Goal: Find specific page/section: Find specific page/section

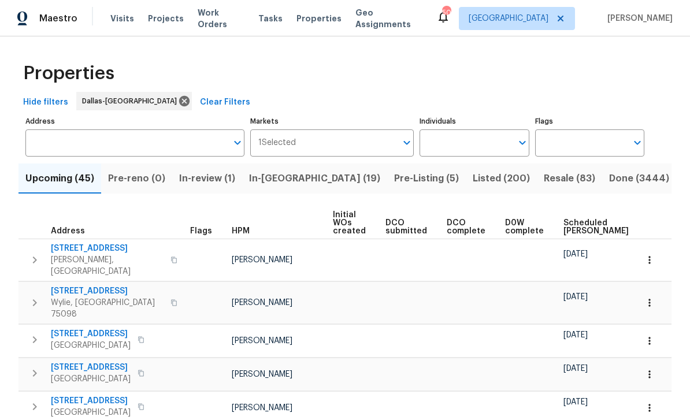
click at [184, 154] on input "Address" at bounding box center [126, 143] width 202 height 27
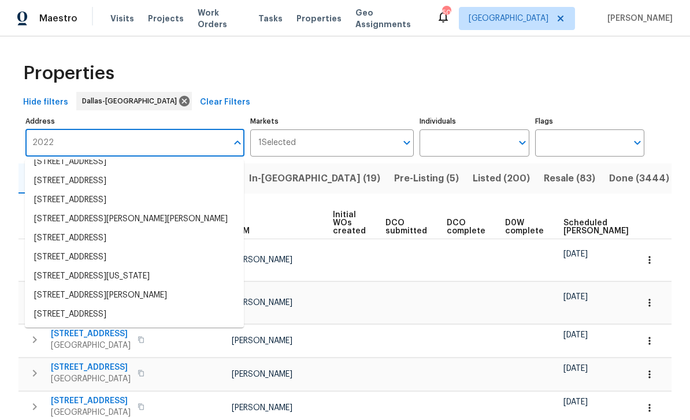
scroll to position [182, 0]
click at [73, 130] on input "2022" at bounding box center [126, 143] width 202 height 27
click at [197, 130] on input "2022" at bounding box center [126, 143] width 202 height 27
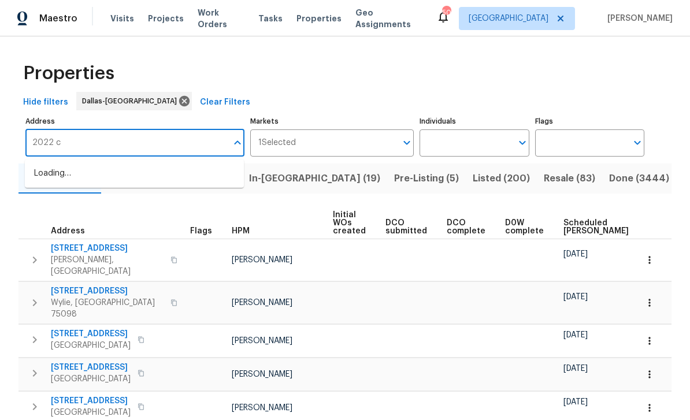
type input "2022"
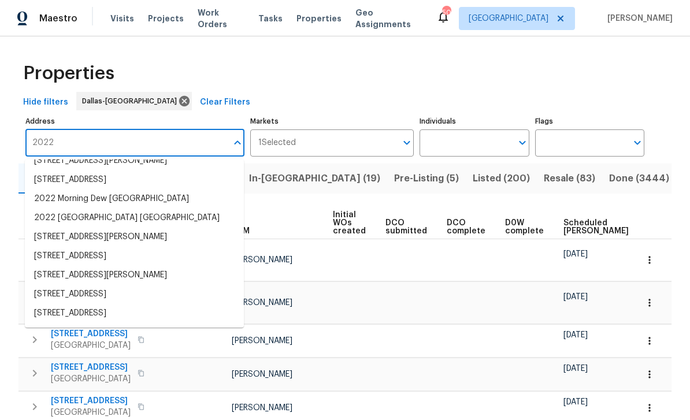
scroll to position [56, 0]
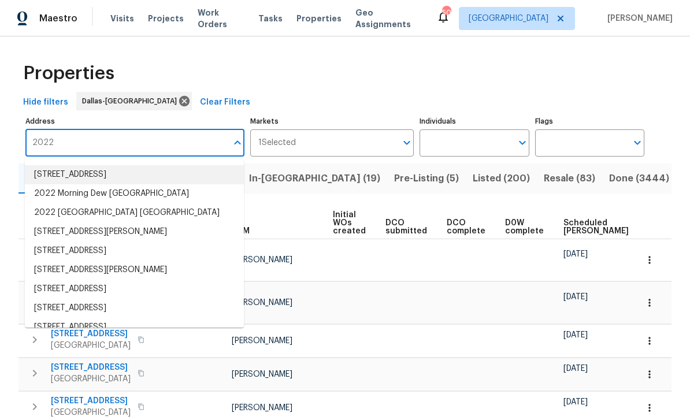
click at [49, 165] on li "[STREET_ADDRESS]" at bounding box center [134, 174] width 219 height 19
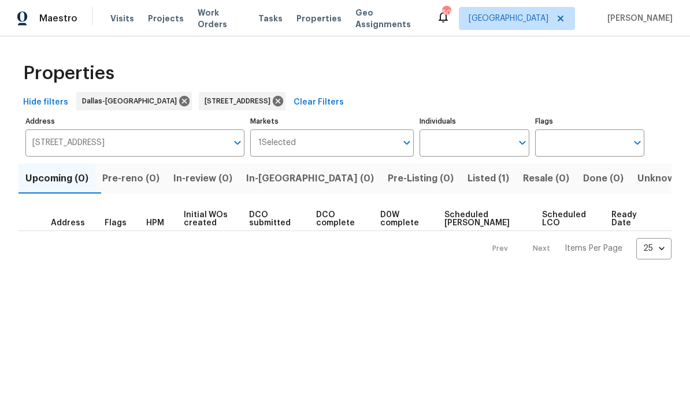
click at [461, 169] on button "Listed (1)" at bounding box center [489, 179] width 56 height 30
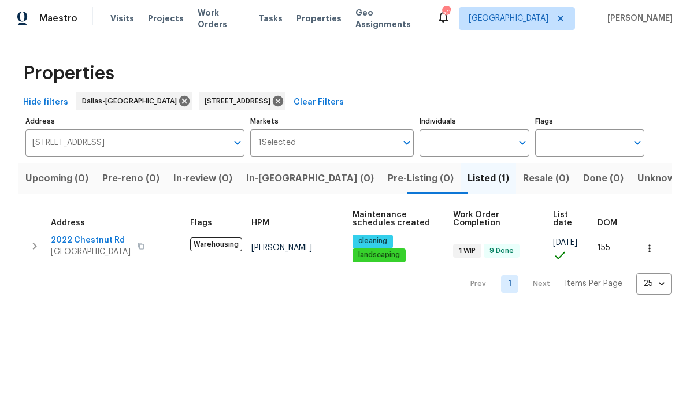
click at [71, 246] on span "2022 Chestnut Rd" at bounding box center [91, 241] width 80 height 12
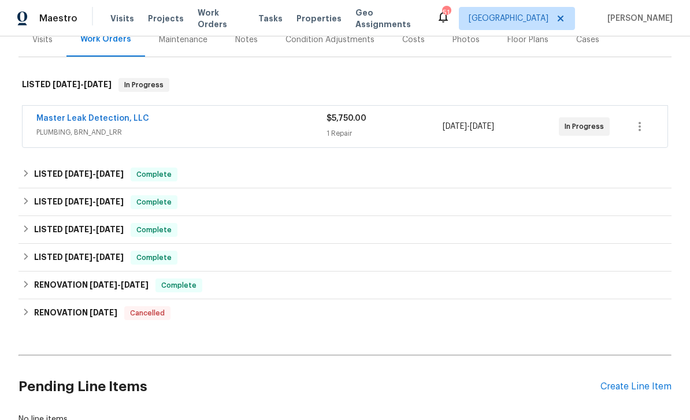
scroll to position [156, 0]
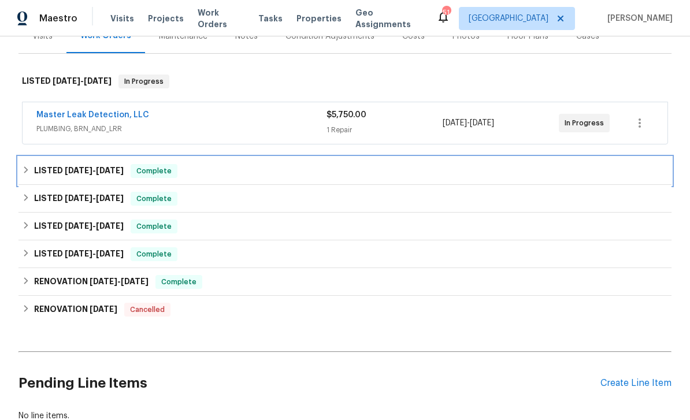
click at [51, 169] on h6 "LISTED 7/29/25 - 8/2/25" at bounding box center [79, 171] width 90 height 14
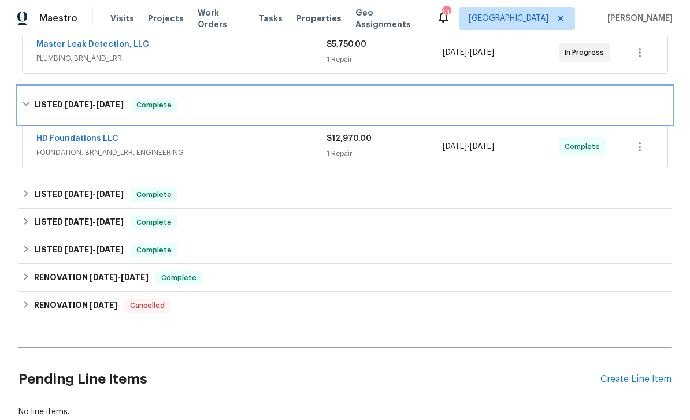
scroll to position [205, 0]
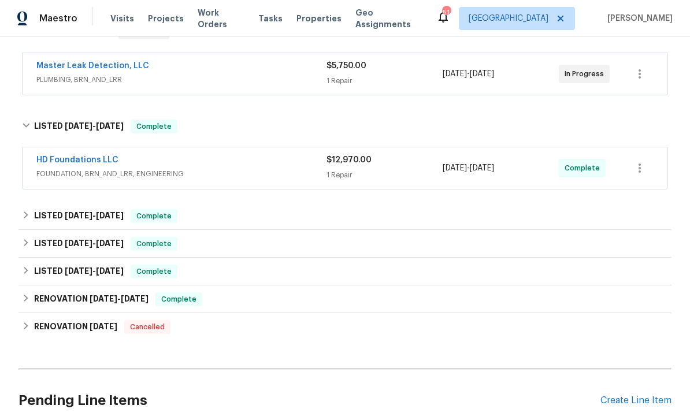
click at [591, 170] on span "Complete" at bounding box center [585, 168] width 40 height 12
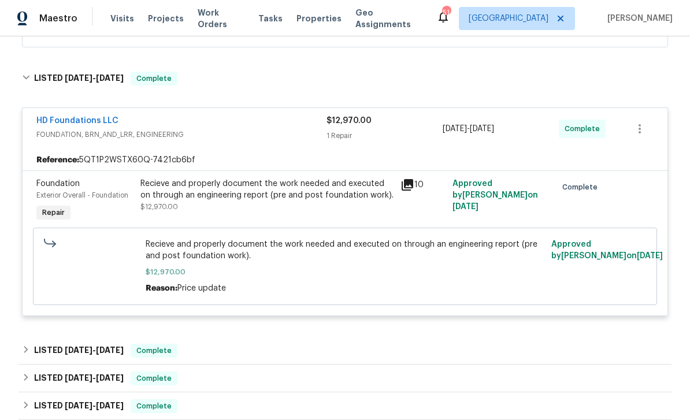
scroll to position [263, 0]
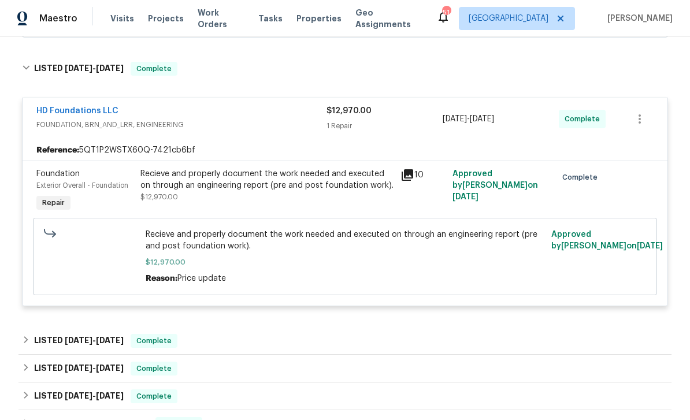
click at [420, 172] on div "10" at bounding box center [423, 175] width 45 height 14
click at [409, 178] on icon at bounding box center [408, 175] width 12 height 12
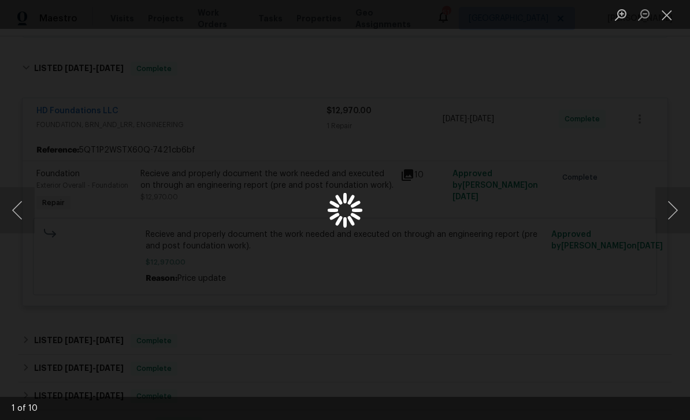
click at [674, 219] on button "Next image" at bounding box center [673, 210] width 35 height 46
click at [670, 222] on button "Next image" at bounding box center [673, 210] width 35 height 46
click at [665, 224] on button "Next image" at bounding box center [673, 210] width 35 height 46
click at [664, 226] on button "Next image" at bounding box center [673, 210] width 35 height 46
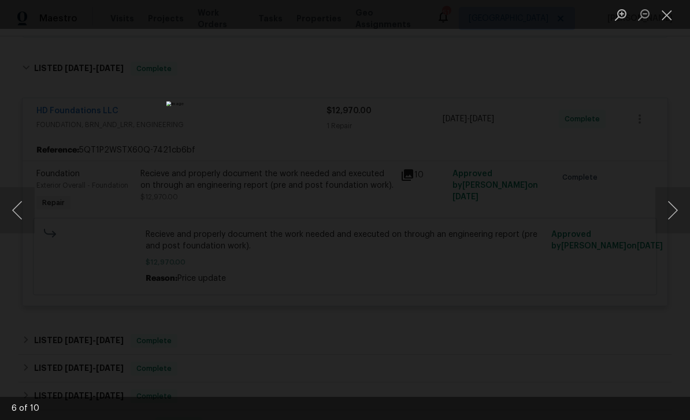
click at [662, 219] on button "Next image" at bounding box center [673, 210] width 35 height 46
click at [663, 220] on button "Next image" at bounding box center [673, 210] width 35 height 46
click at [664, 221] on button "Next image" at bounding box center [673, 210] width 35 height 46
click at [665, 221] on button "Next image" at bounding box center [673, 210] width 35 height 46
click at [663, 214] on button "Next image" at bounding box center [673, 210] width 35 height 46
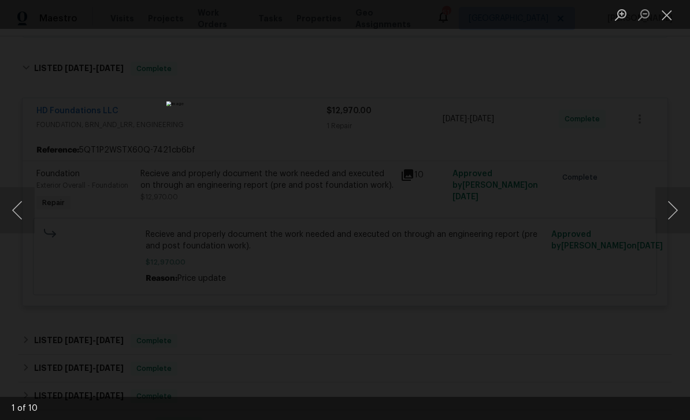
click at [676, 214] on button "Next image" at bounding box center [673, 210] width 35 height 46
click at [667, 215] on button "Next image" at bounding box center [673, 210] width 35 height 46
click at [666, 212] on button "Next image" at bounding box center [673, 210] width 35 height 46
click at [670, 210] on button "Next image" at bounding box center [673, 210] width 35 height 46
click at [672, 200] on button "Next image" at bounding box center [673, 210] width 35 height 46
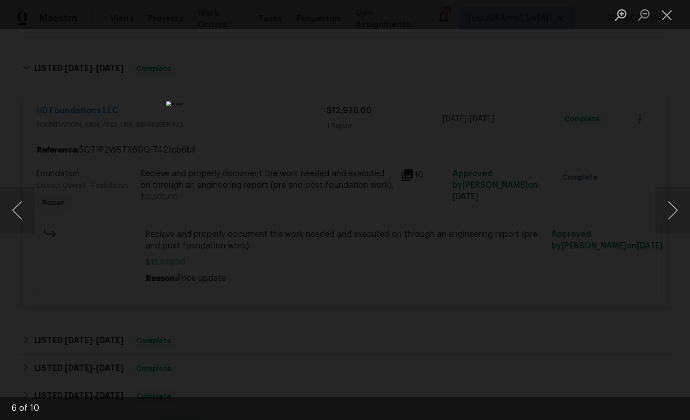
click at [671, 14] on button "Close lightbox" at bounding box center [667, 15] width 23 height 20
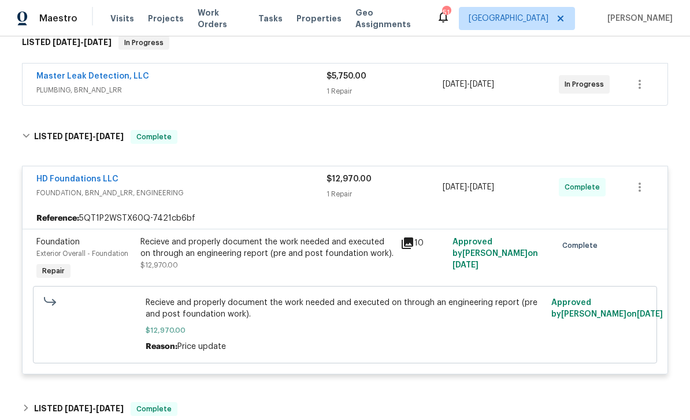
scroll to position [193, 0]
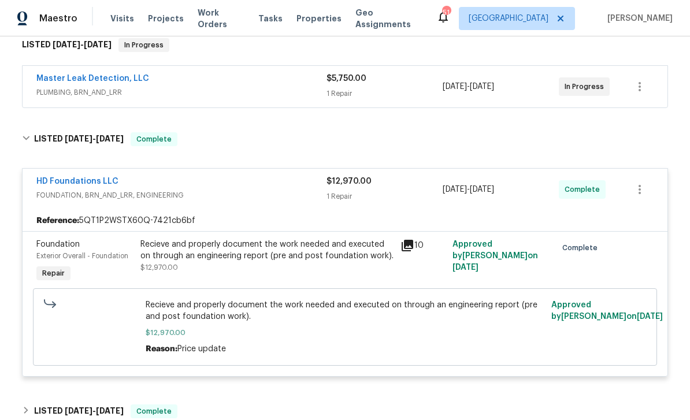
click at [60, 82] on link "Master Leak Detection, LLC" at bounding box center [92, 79] width 113 height 8
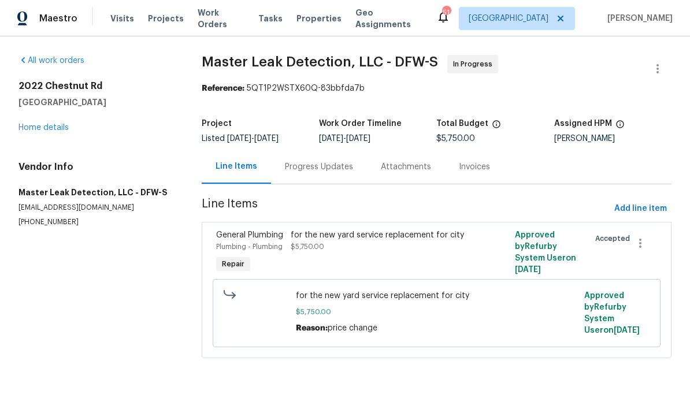
click at [209, 23] on span "Work Orders" at bounding box center [221, 18] width 47 height 23
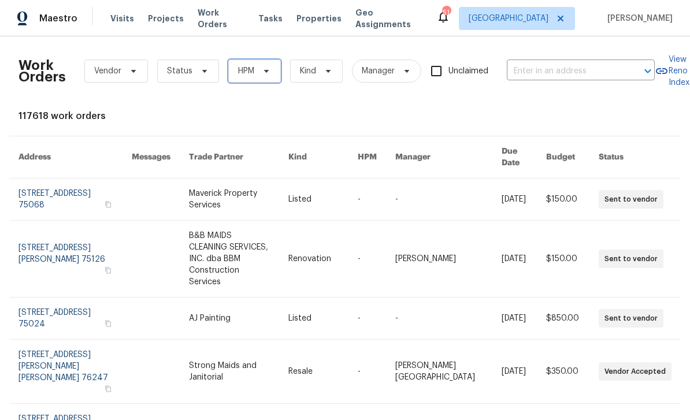
click at [271, 69] on span "HPM" at bounding box center [254, 71] width 53 height 23
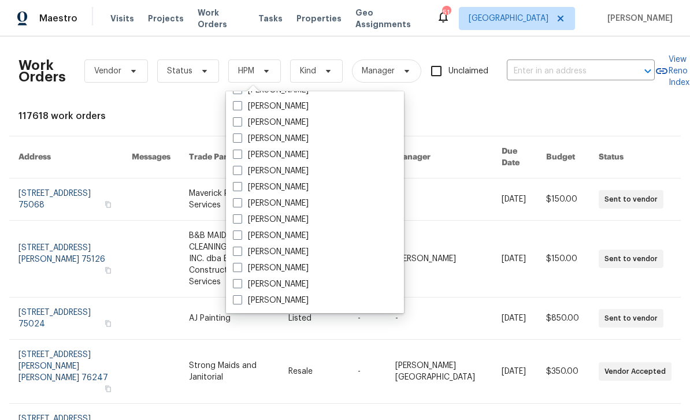
scroll to position [645, 0]
click at [246, 134] on label "[PERSON_NAME]" at bounding box center [271, 139] width 76 height 12
click at [241, 134] on input "[PERSON_NAME]" at bounding box center [237, 137] width 8 height 8
checkbox input "true"
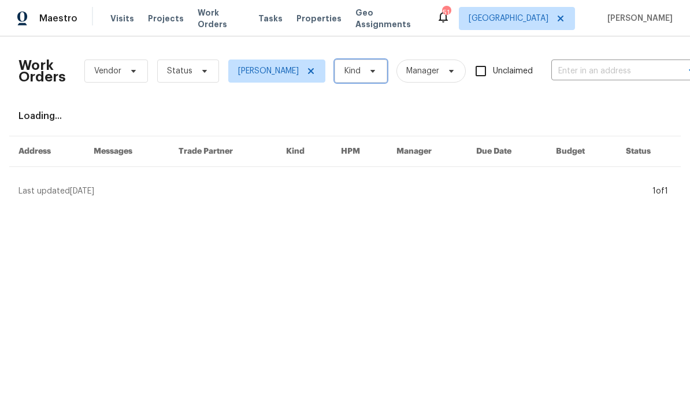
click at [387, 80] on span "Kind" at bounding box center [361, 71] width 53 height 23
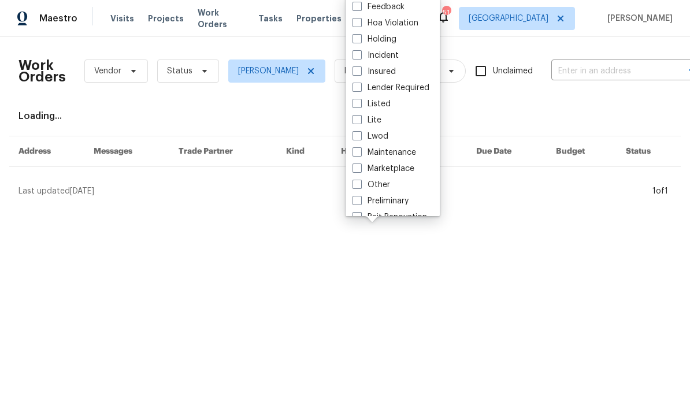
click at [493, 128] on div "Work Orders Vendor Status RonDerrick Jackson Kind Manager Unclaimed ​ View Reno…" at bounding box center [345, 122] width 653 height 152
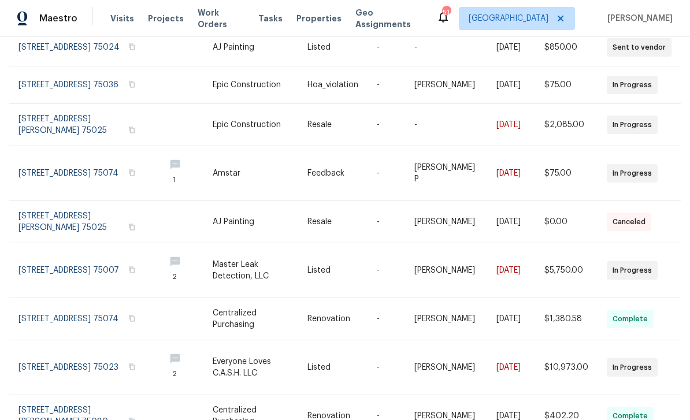
scroll to position [194, 0]
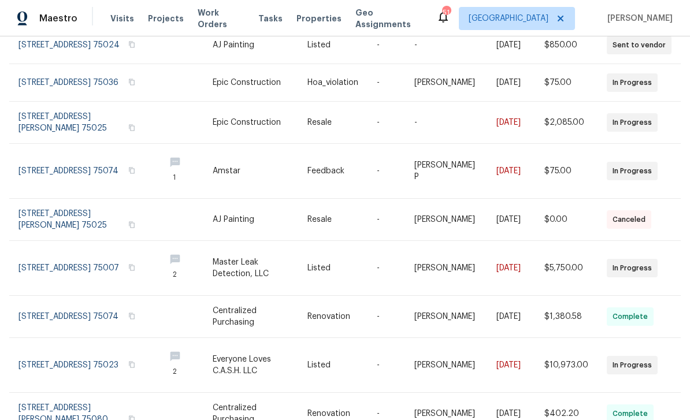
click at [59, 164] on link at bounding box center [87, 171] width 137 height 54
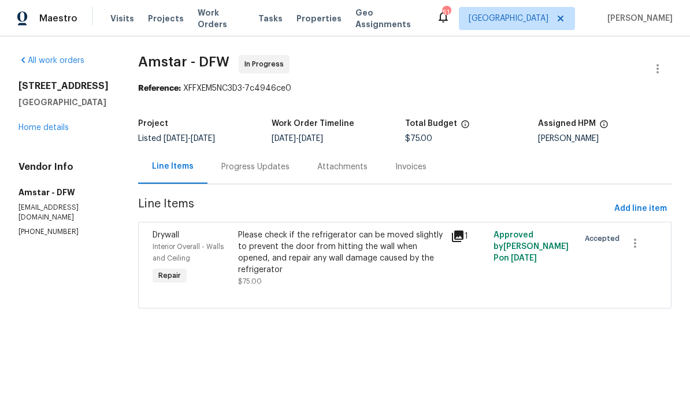
click at [39, 131] on link "Home details" at bounding box center [44, 128] width 50 height 8
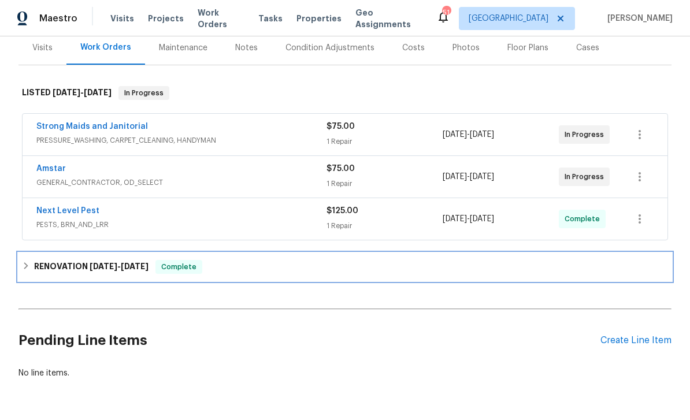
click at [28, 276] on div "RENOVATION 6/23/25 - 7/23/25 Complete" at bounding box center [345, 267] width 653 height 28
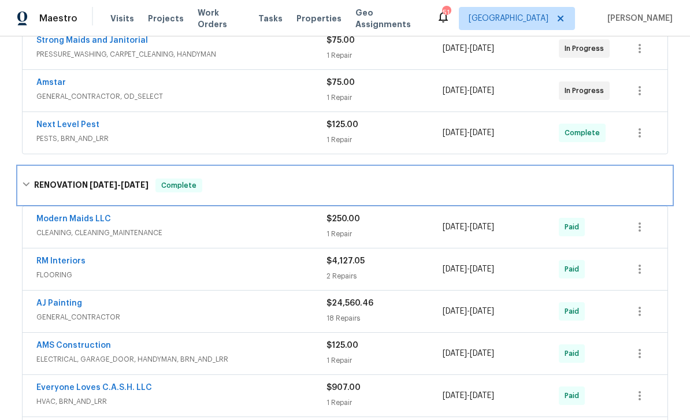
scroll to position [233, 0]
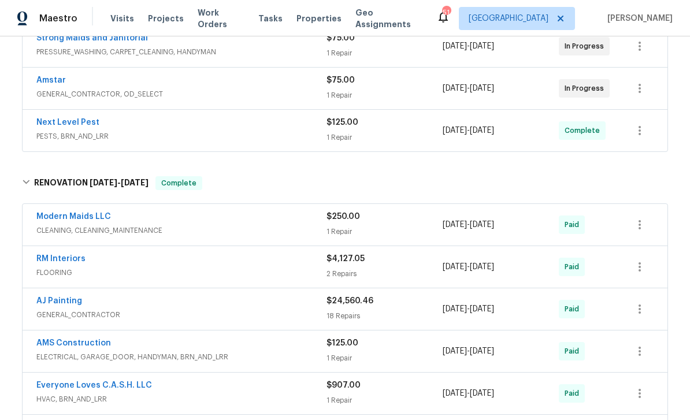
click at [54, 213] on link "Modern Maids LLC" at bounding box center [73, 217] width 75 height 8
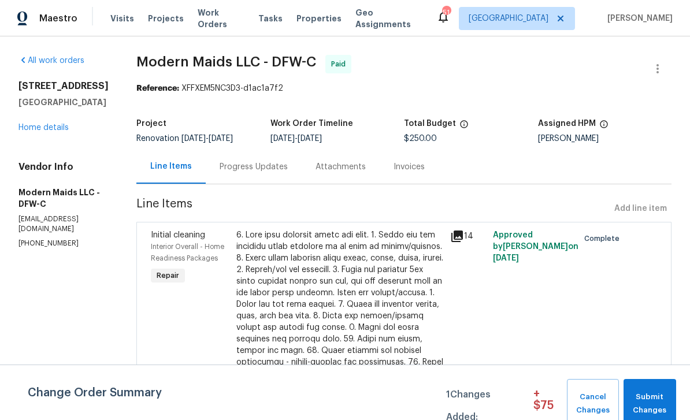
click at [281, 178] on div "Progress Updates" at bounding box center [254, 167] width 96 height 34
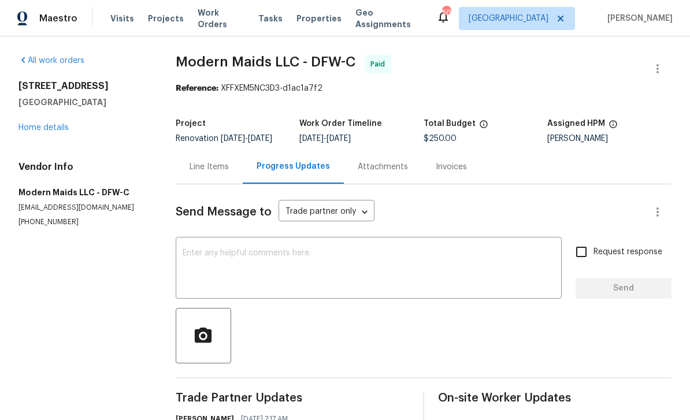
click at [156, 30] on div "Maestro Visits Projects Work Orders Tasks Properties Geo Assignments 50 Dallas …" at bounding box center [345, 18] width 690 height 36
click at [148, 23] on span "Projects" at bounding box center [166, 19] width 36 height 12
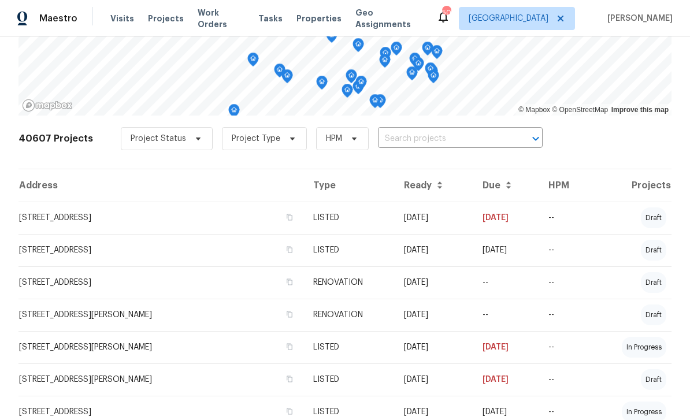
scroll to position [316, 0]
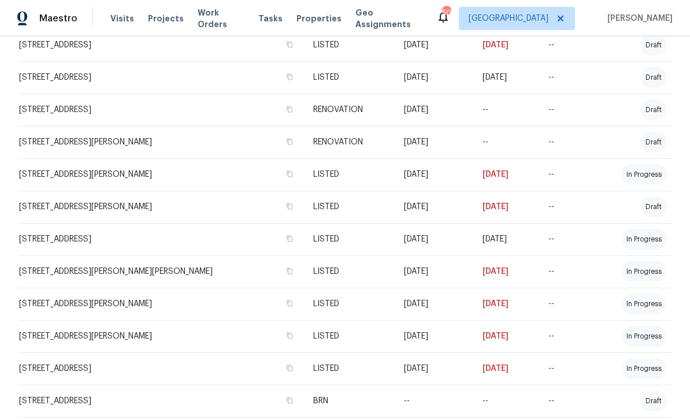
click at [433, 414] on td "--" at bounding box center [434, 401] width 79 height 32
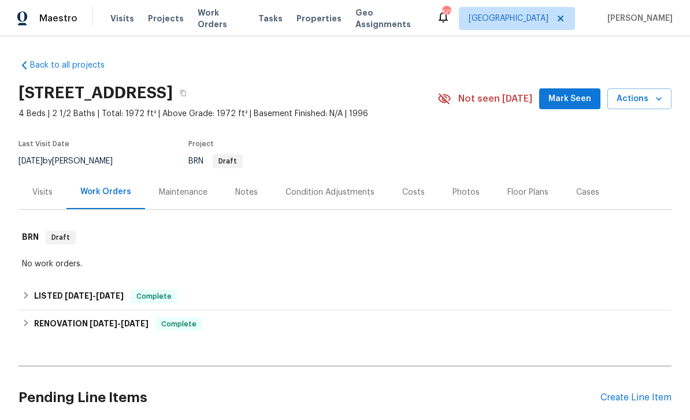
scroll to position [37, 0]
